Goal: Task Accomplishment & Management: Manage account settings

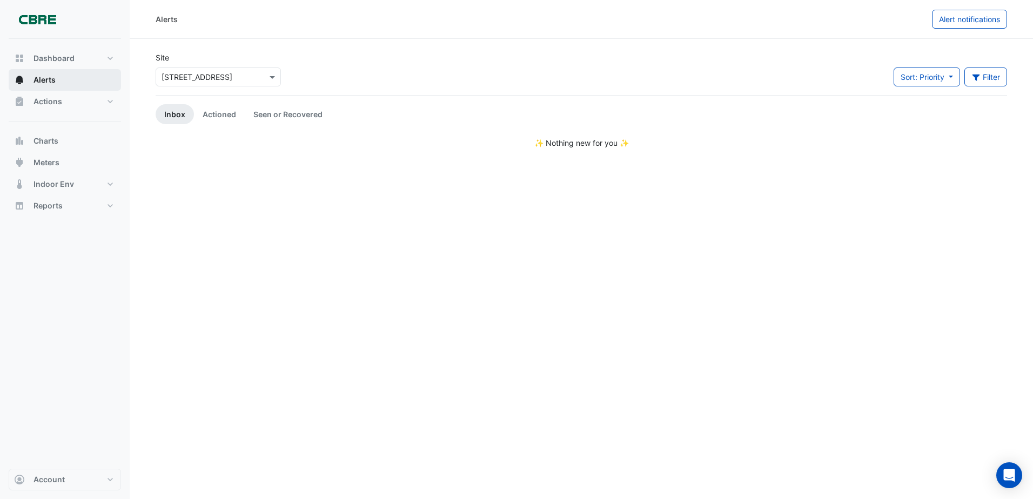
click at [60, 82] on button "Alerts" at bounding box center [65, 80] width 112 height 22
click at [225, 112] on link "Actioned" at bounding box center [219, 114] width 51 height 20
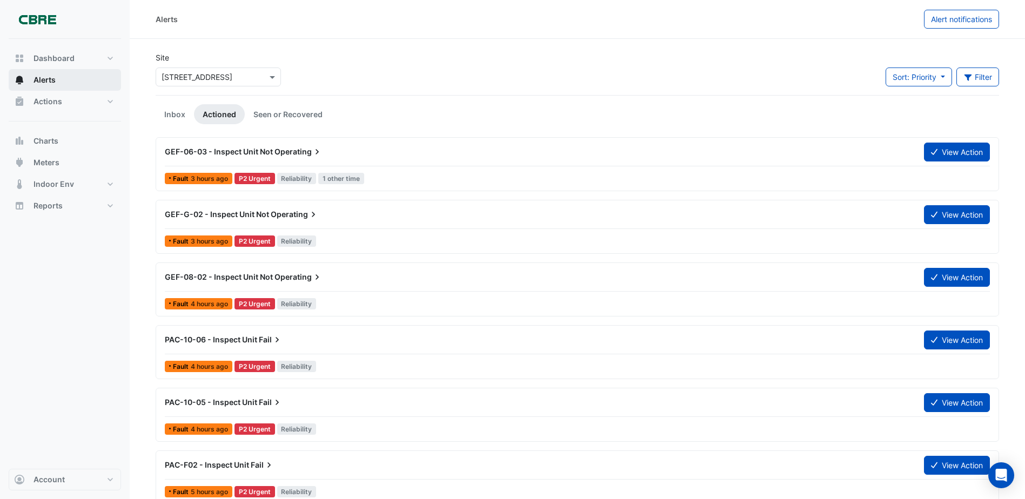
click at [78, 80] on button "Alerts" at bounding box center [65, 80] width 112 height 22
click at [60, 81] on button "Alerts" at bounding box center [65, 80] width 112 height 22
click at [41, 78] on span "Alerts" at bounding box center [45, 80] width 22 height 11
click at [57, 161] on span "Meters" at bounding box center [47, 162] width 26 height 11
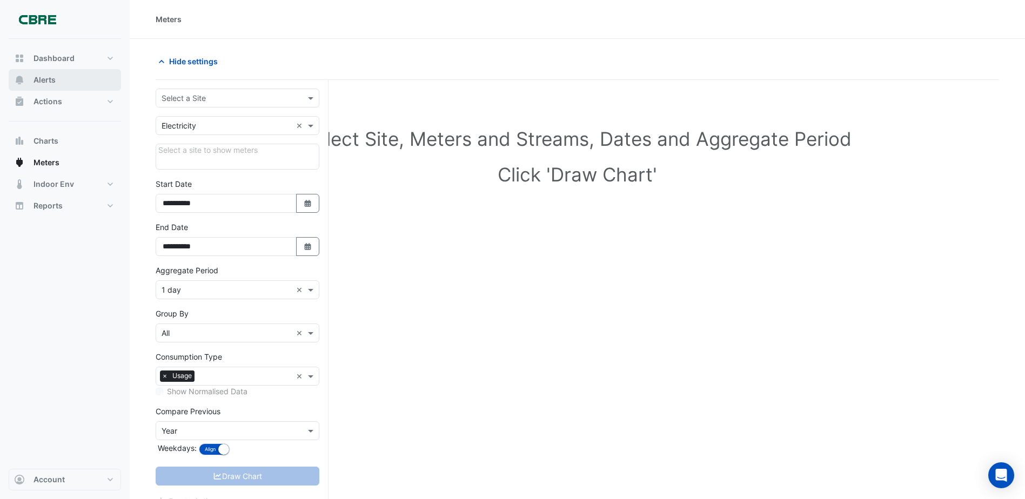
click at [60, 79] on button "Alerts" at bounding box center [65, 80] width 112 height 22
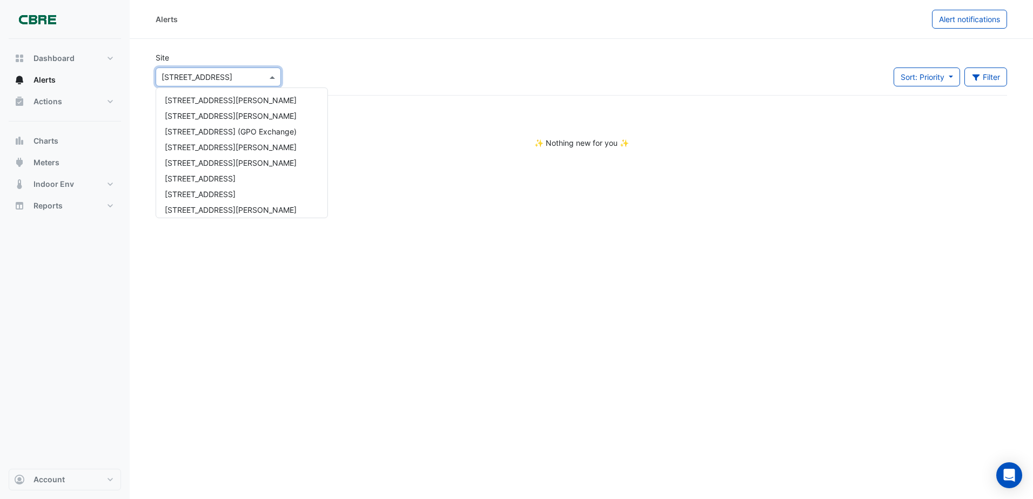
click at [224, 81] on input "text" at bounding box center [208, 77] width 92 height 11
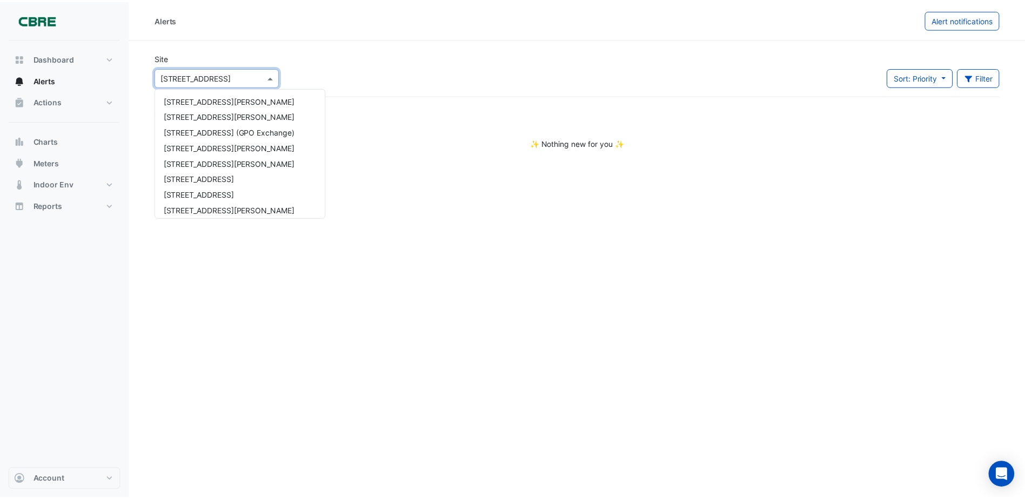
scroll to position [553, 0]
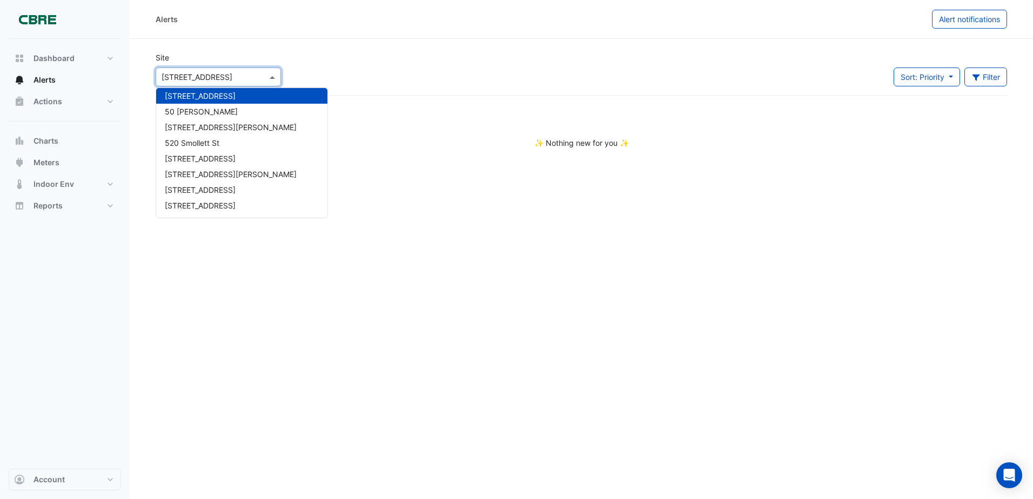
click at [357, 40] on section "Site × [GEOGRAPHIC_DATA][PERSON_NAME] [STREET_ADDRESS][PERSON_NAME] [GEOGRAPHIC…" at bounding box center [582, 94] width 904 height 110
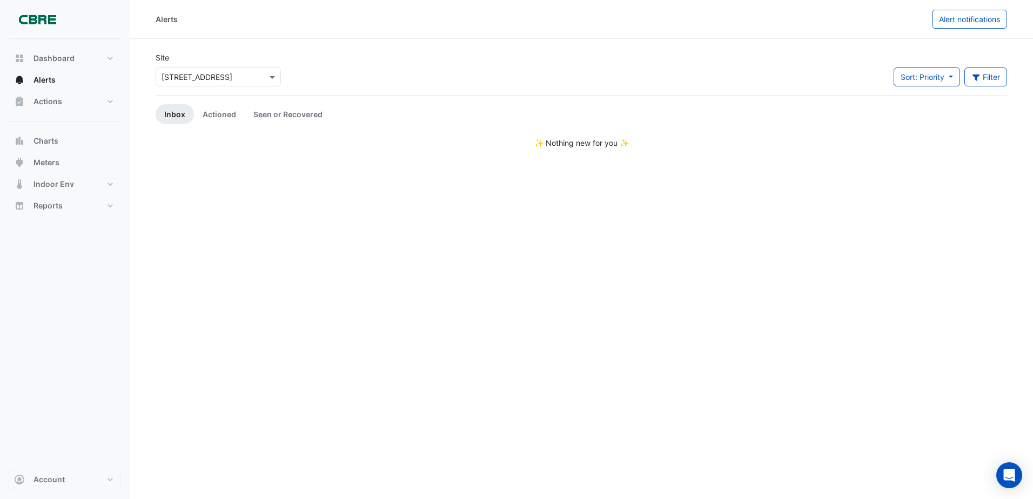
click at [162, 112] on link "Inbox" at bounding box center [175, 114] width 38 height 20
click at [257, 112] on link "Seen or Recovered" at bounding box center [288, 114] width 86 height 20
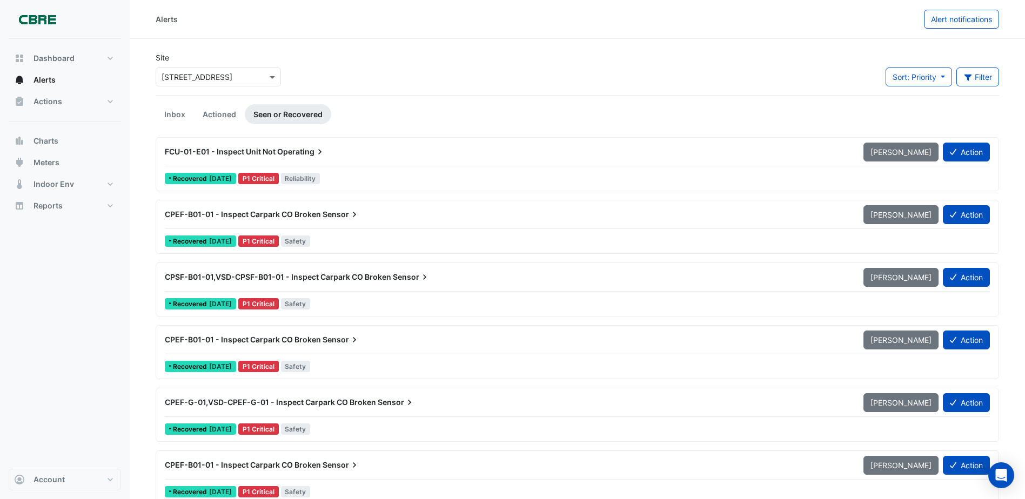
click at [230, 149] on span "FCU-01-E01 - Inspect Unit Not" at bounding box center [220, 151] width 111 height 9
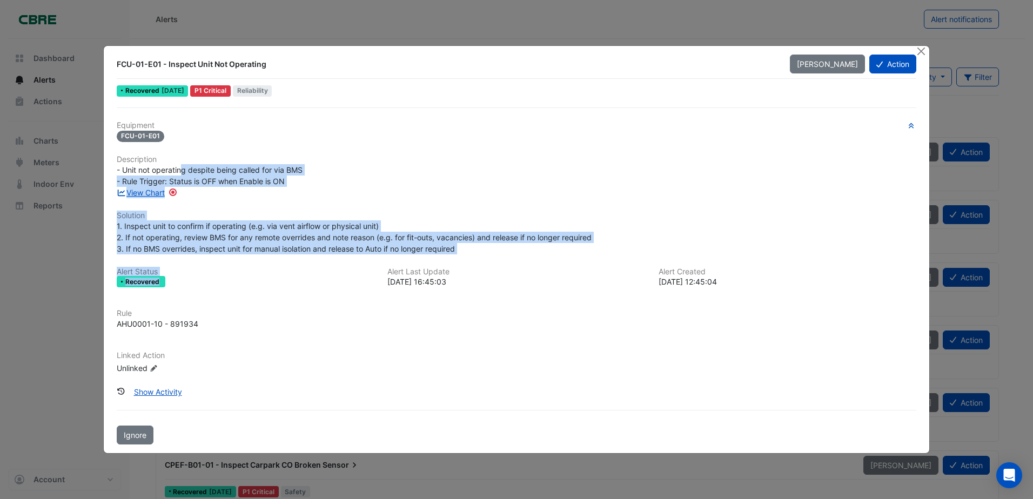
drag, startPoint x: 184, startPoint y: 170, endPoint x: 303, endPoint y: 286, distance: 166.3
click at [303, 286] on div "Equipment FCU-01-E01 Description - Unit not operating despite being called for …" at bounding box center [517, 252] width 800 height 262
click at [900, 59] on button "Action" at bounding box center [893, 64] width 47 height 19
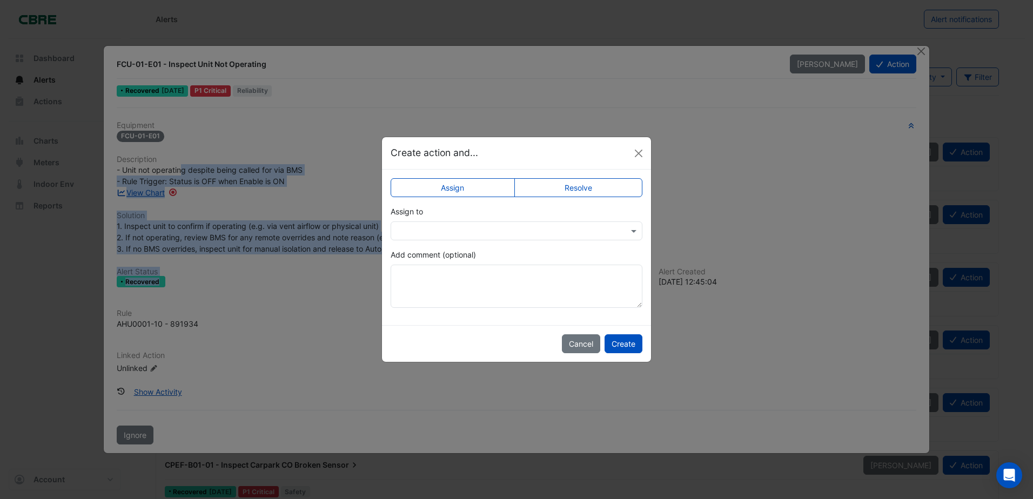
click at [553, 187] on label "Resolve" at bounding box center [579, 187] width 129 height 19
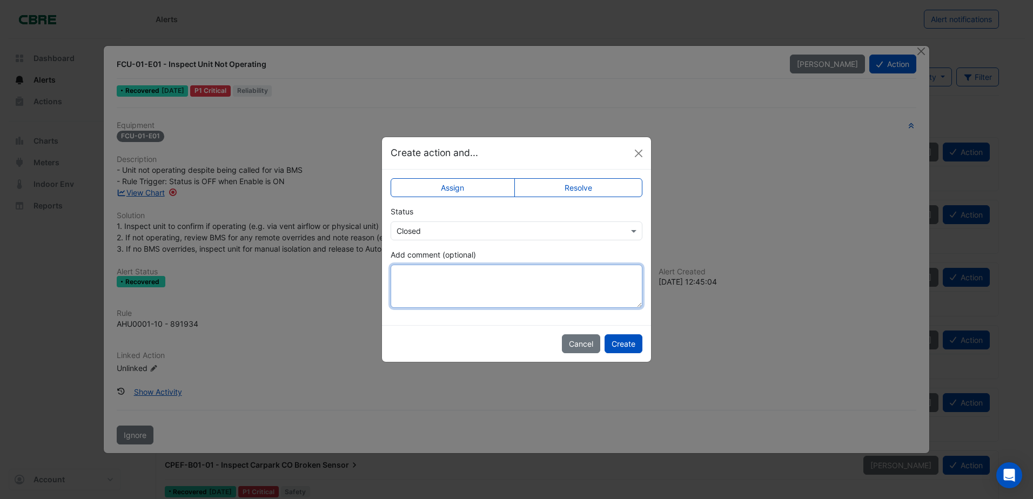
click at [437, 293] on textarea "Add comment (optional)" at bounding box center [517, 286] width 252 height 43
type textarea "**********"
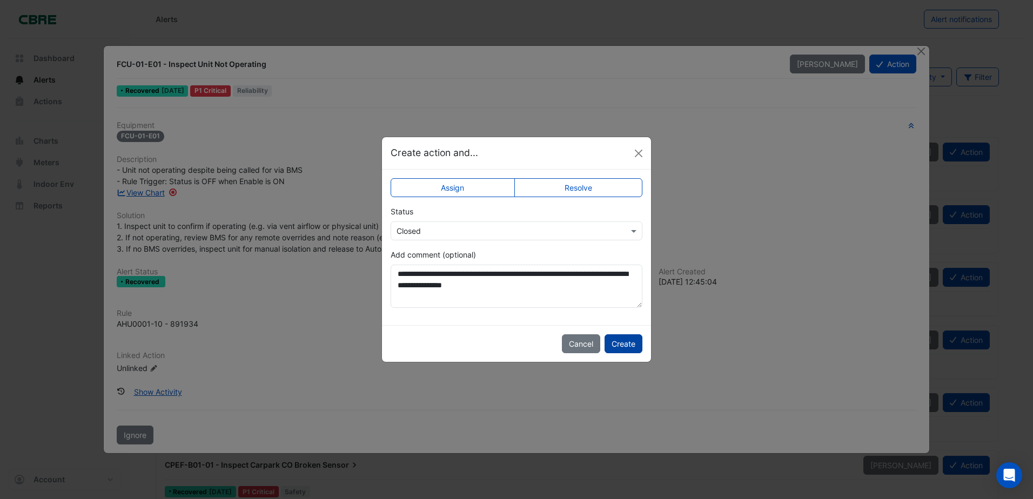
click at [629, 338] on button "Create" at bounding box center [624, 344] width 38 height 19
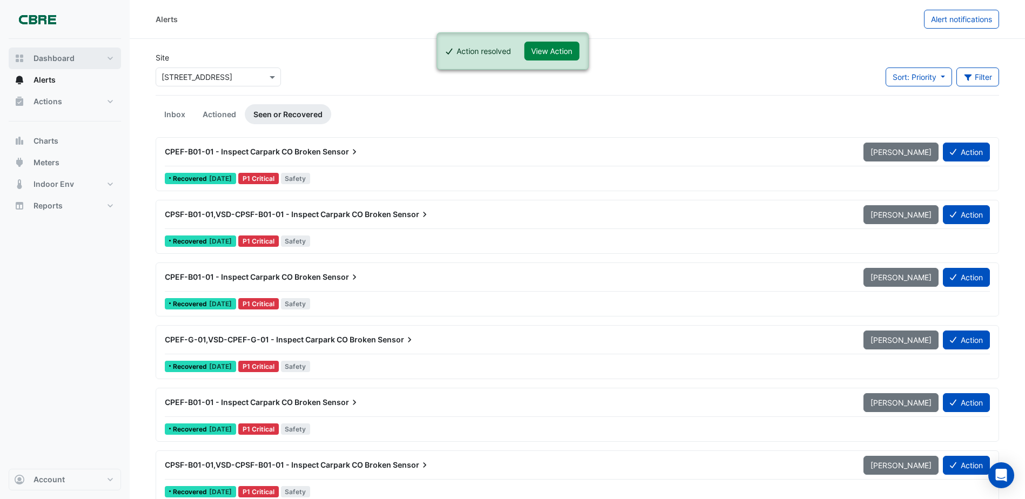
click at [54, 54] on span "Dashboard" at bounding box center [54, 58] width 41 height 11
select select "***"
